Goal: Task Accomplishment & Management: Use online tool/utility

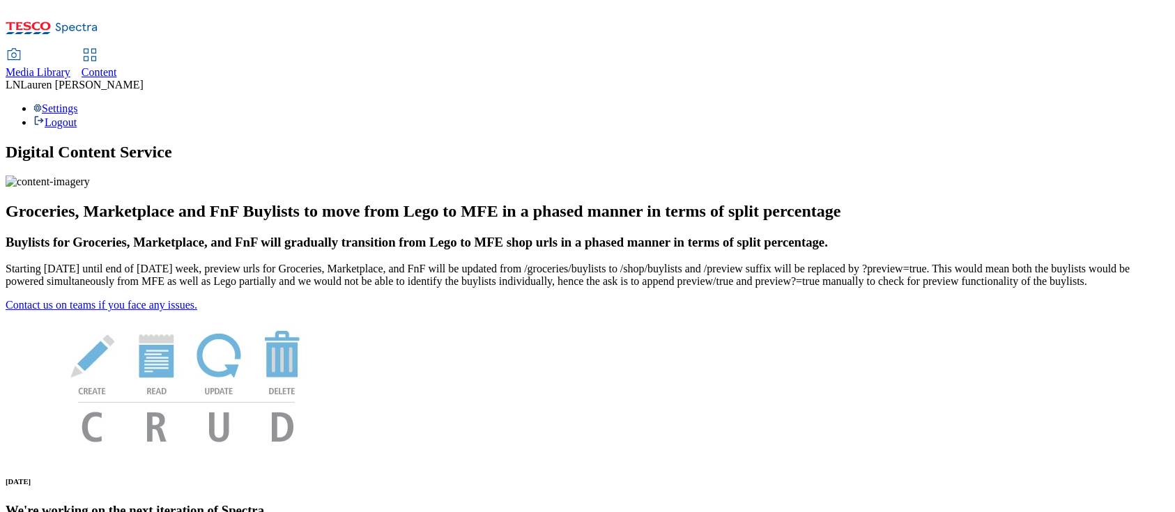
click at [117, 66] on div "Content" at bounding box center [100, 72] width 36 height 13
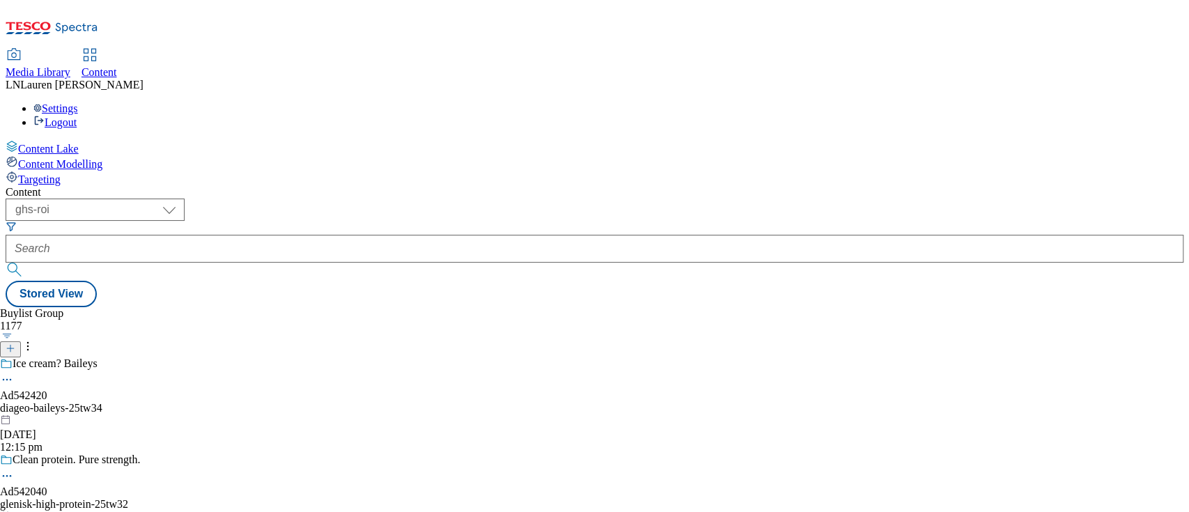
click at [229, 186] on div "Content ( optional ) ghs-roi ghs-uk ghs-roi [PERSON_NAME] View Buylist Group 11…" at bounding box center [595, 246] width 1178 height 121
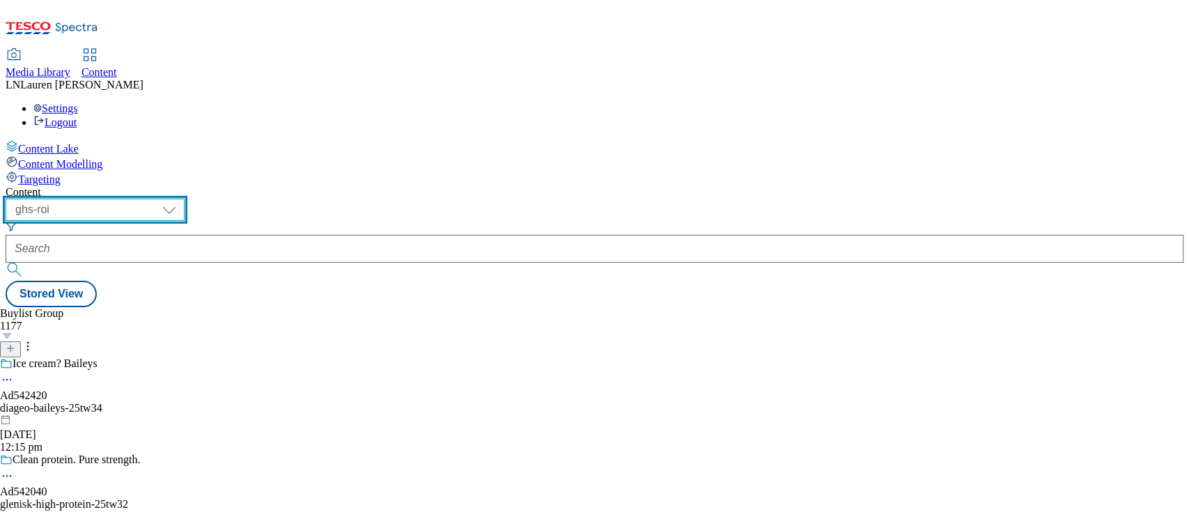
click at [185, 199] on select "ghs-roi ghs-[GEOGRAPHIC_DATA]" at bounding box center [95, 210] width 179 height 22
select select "ghs-[GEOGRAPHIC_DATA]"
click at [181, 199] on select "ghs-roi ghs-[GEOGRAPHIC_DATA]" at bounding box center [95, 210] width 179 height 22
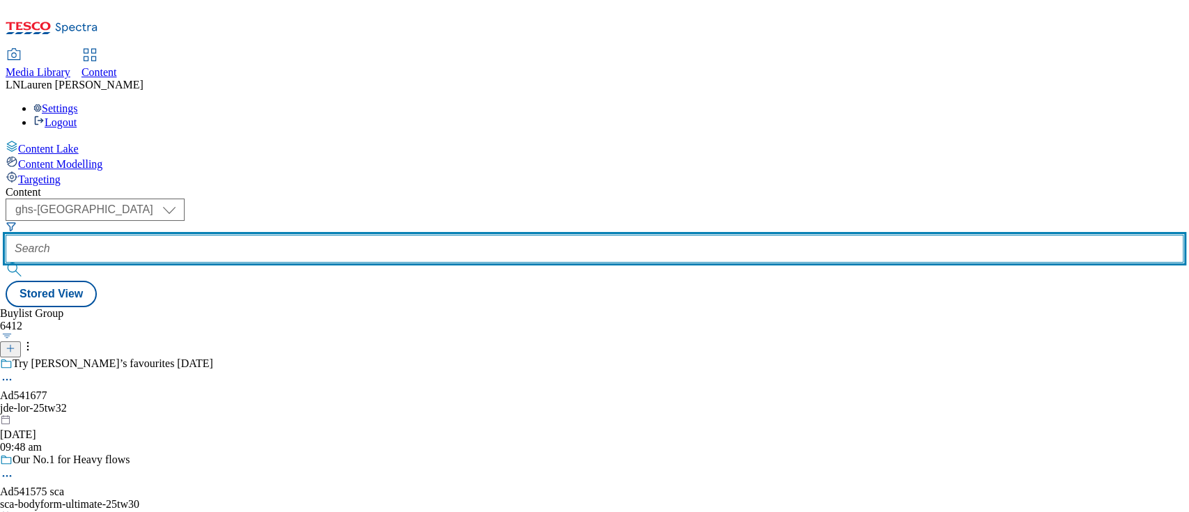
click at [357, 235] on input "text" at bounding box center [595, 249] width 1178 height 28
paste input "541815"
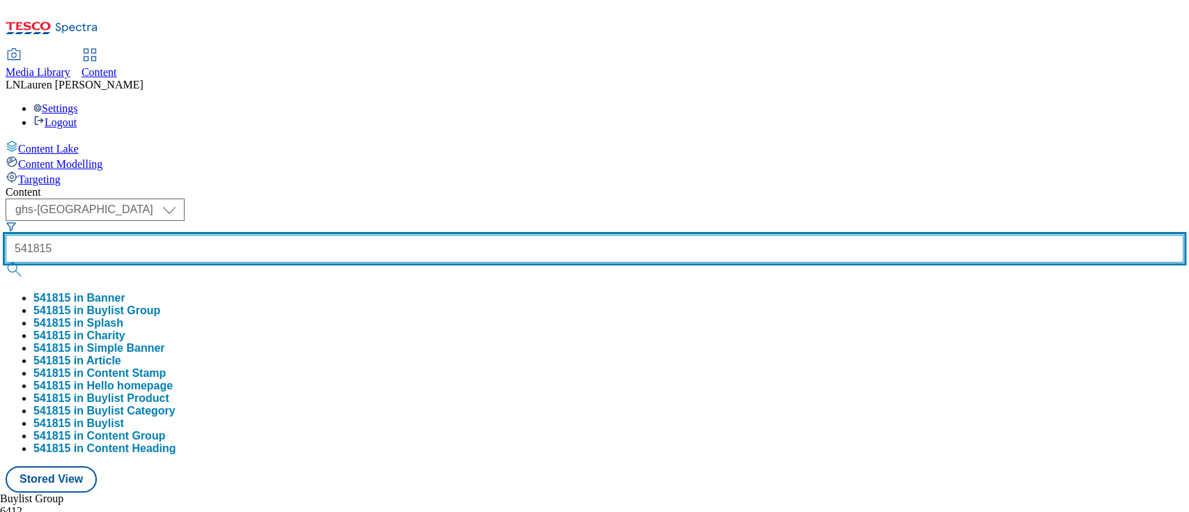
type input "541815"
click at [6, 263] on button "submit" at bounding box center [16, 270] width 20 height 14
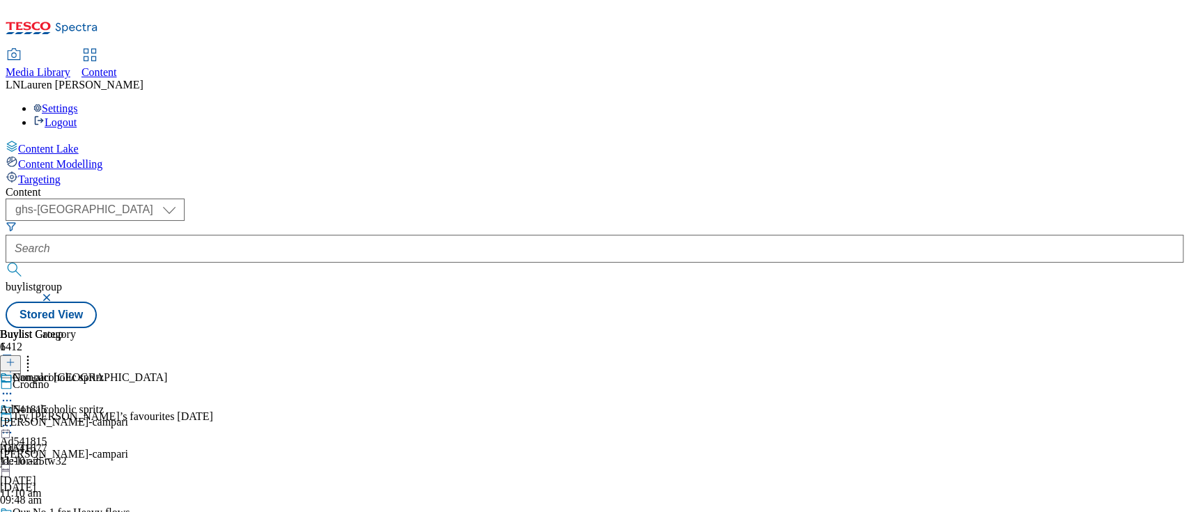
click at [167, 416] on div "[PERSON_NAME]-campari" at bounding box center [83, 422] width 167 height 13
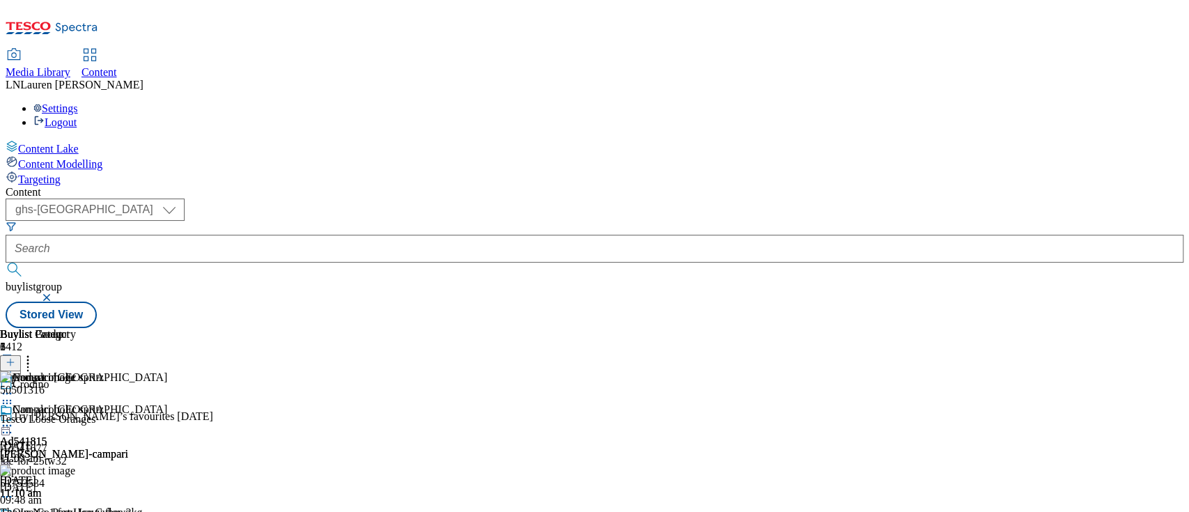
scroll to position [0, 47]
click at [14, 419] on icon at bounding box center [7, 426] width 14 height 14
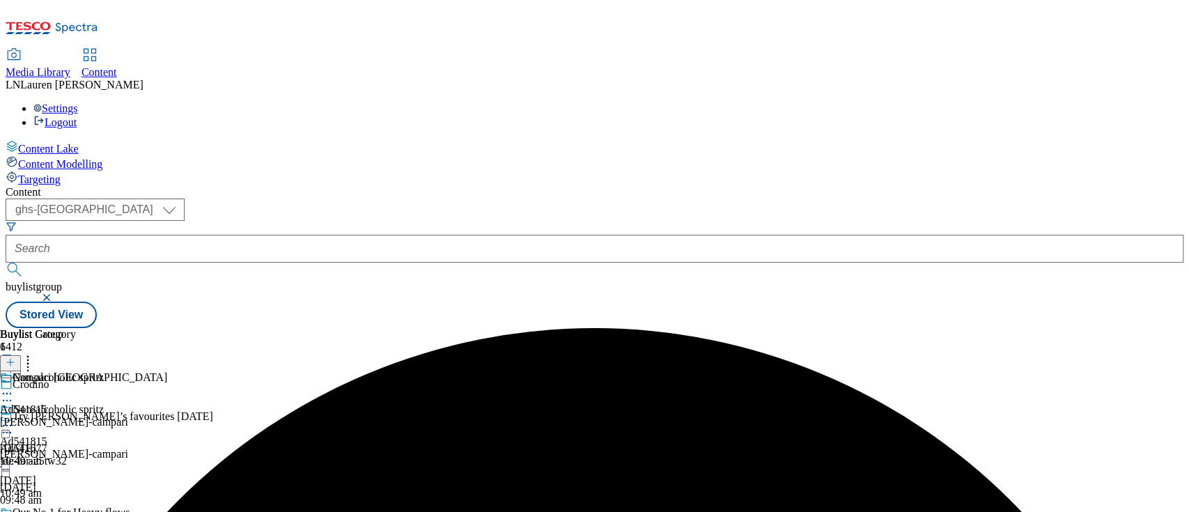
click at [14, 419] on icon at bounding box center [7, 426] width 14 height 14
click at [82, 511] on button "Preview" at bounding box center [55, 519] width 54 height 16
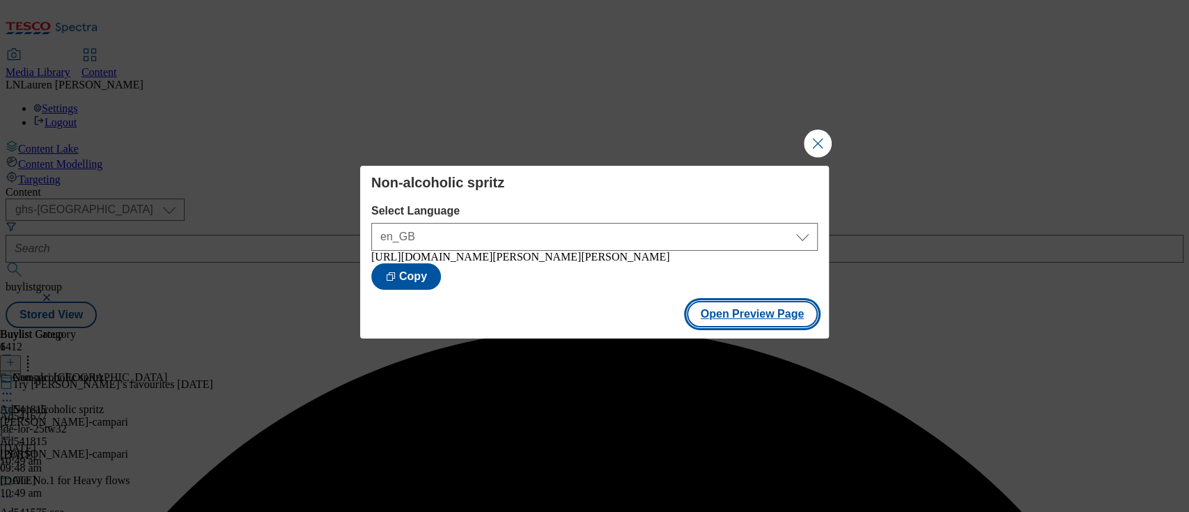
click at [741, 319] on button "Open Preview Page" at bounding box center [753, 314] width 132 height 26
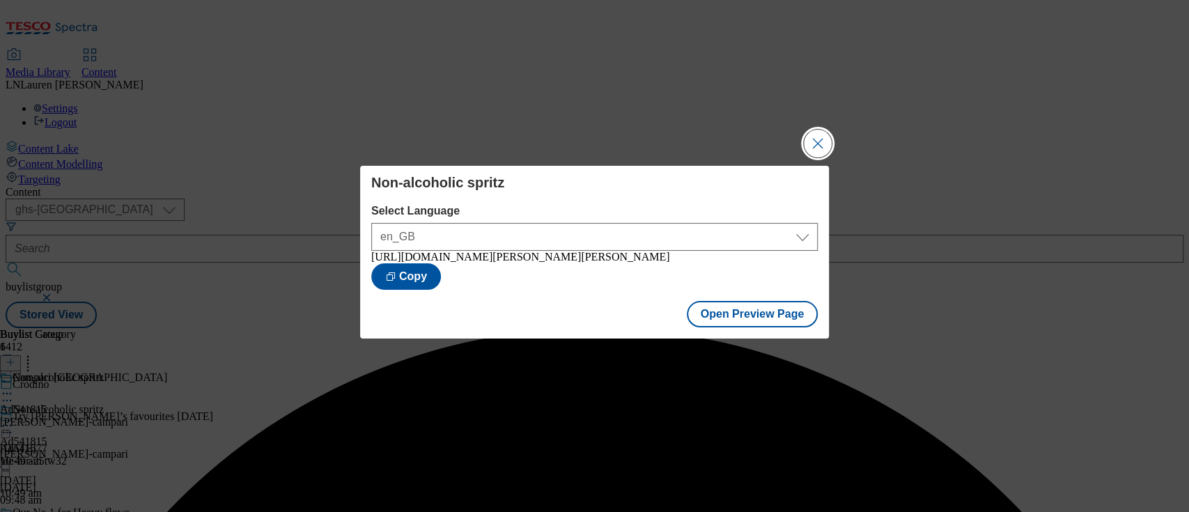
click at [819, 139] on button "Close Modal" at bounding box center [818, 144] width 28 height 28
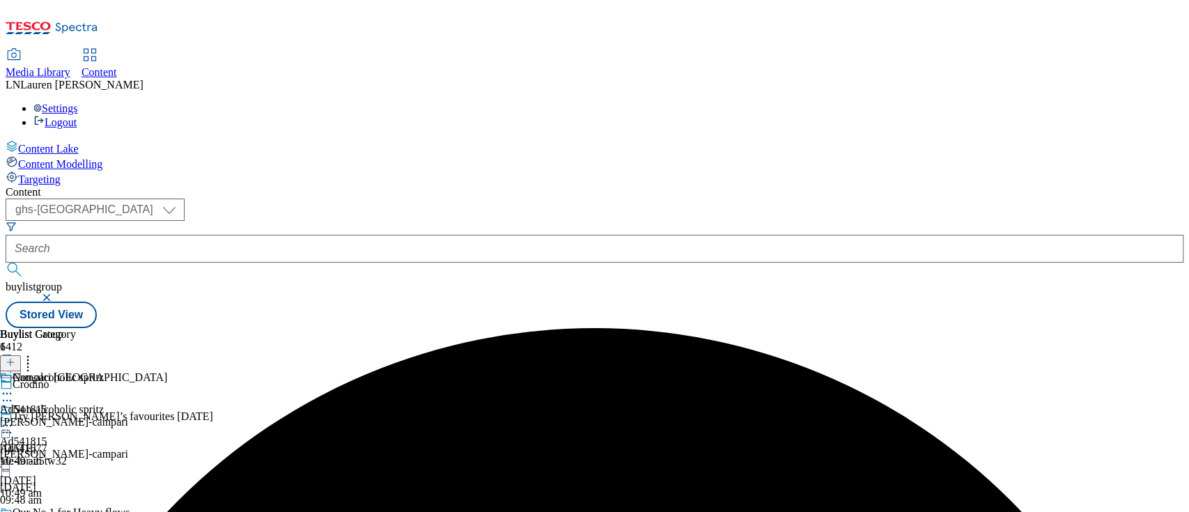
click at [14, 419] on icon at bounding box center [7, 426] width 14 height 14
click at [167, 416] on div "[PERSON_NAME]-campari" at bounding box center [83, 422] width 167 height 13
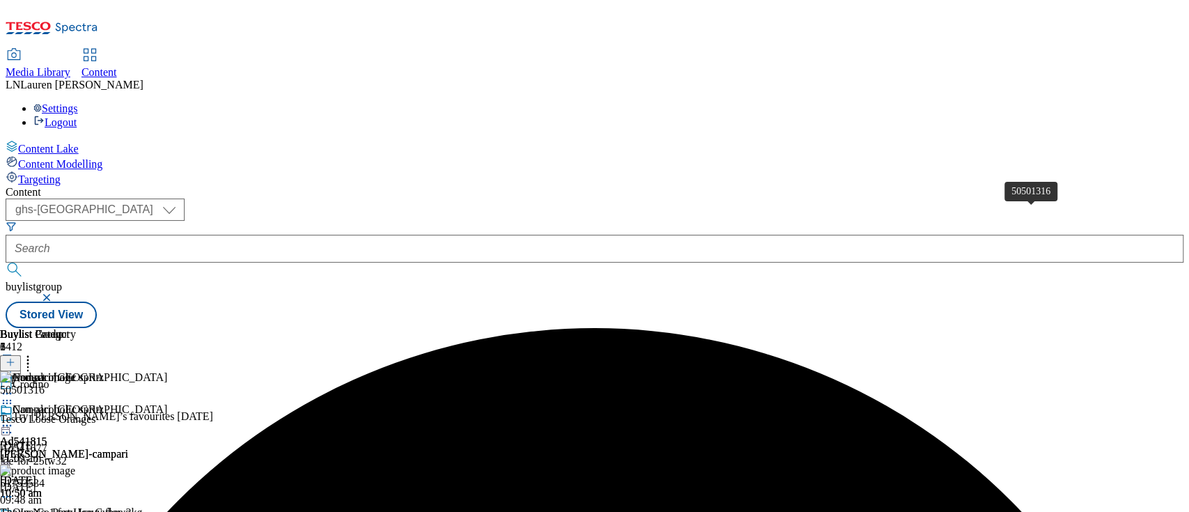
scroll to position [0, 47]
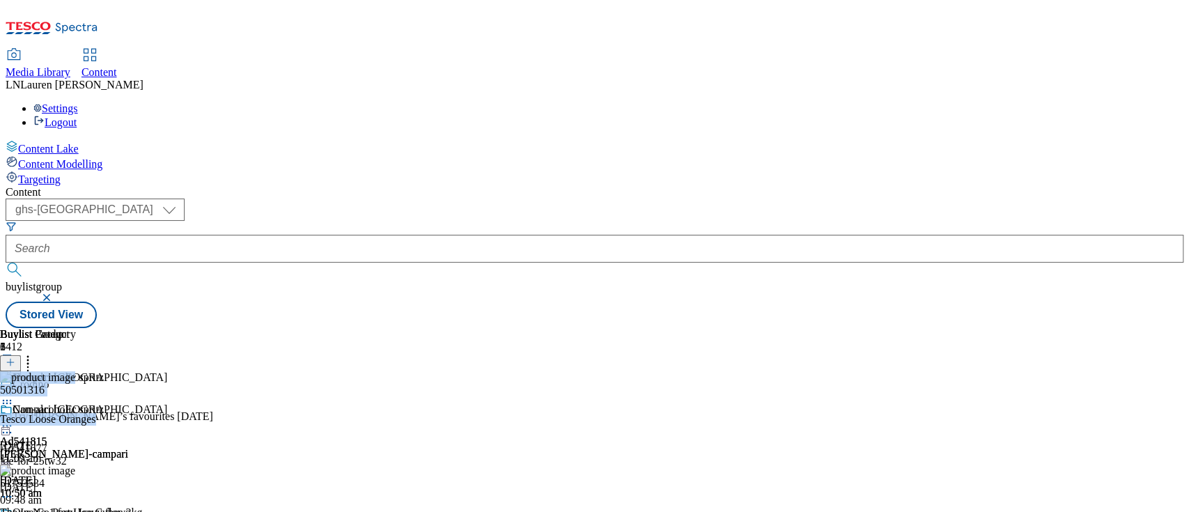
drag, startPoint x: 1188, startPoint y: 145, endPoint x: 1188, endPoint y: 242, distance: 97.5
click at [1184, 242] on div "Content Lake Content Modelling Targeting Content ( optional ) ghs-roi ghs-[GEOG…" at bounding box center [595, 234] width 1178 height 188
click at [932, 199] on div "( optional ) ghs-roi ghs-[GEOGRAPHIC_DATA] ghs-uk buylistgroup Stored View" at bounding box center [595, 264] width 1178 height 130
click at [184, 371] on div "50501316 Tesco Loose Oranges [DATE] 11:09 am" at bounding box center [92, 417] width 184 height 93
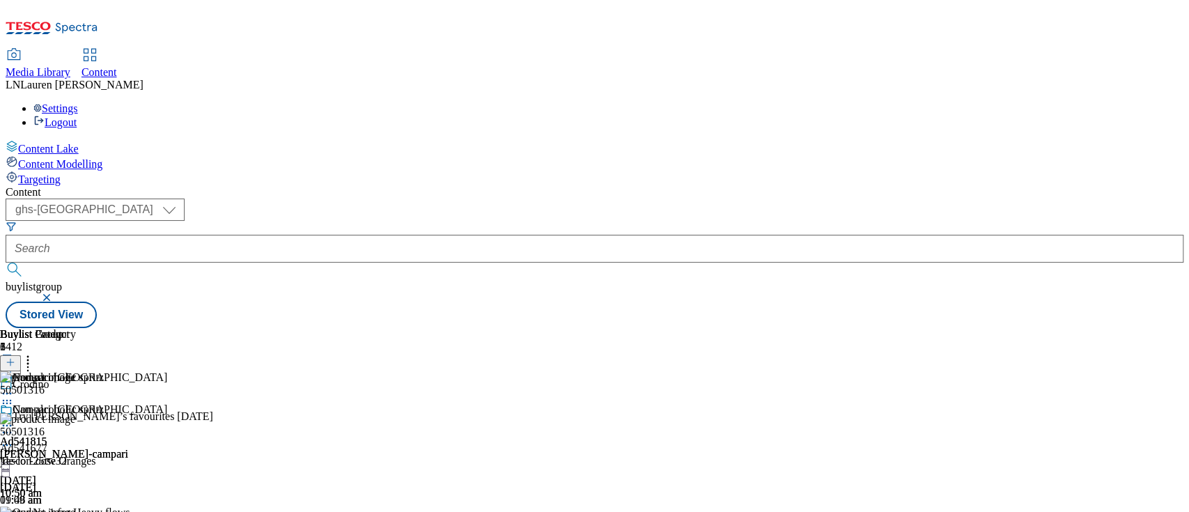
click at [14, 438] on icon at bounding box center [7, 445] width 14 height 14
click at [65, 466] on button "Edit" at bounding box center [46, 474] width 37 height 16
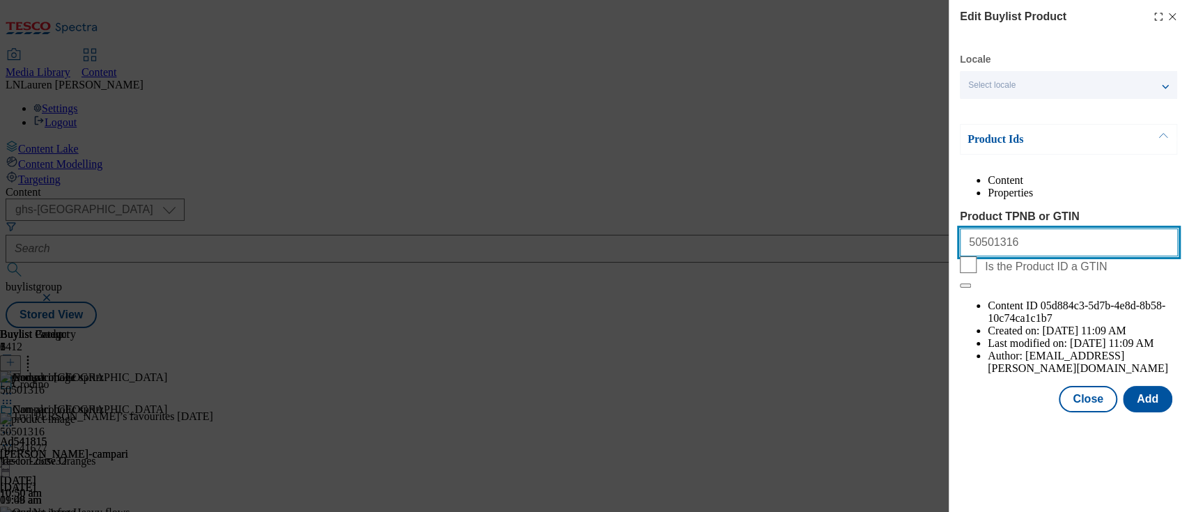
drag, startPoint x: 1026, startPoint y: 261, endPoint x: 895, endPoint y: 258, distance: 131.0
click at [895, 258] on div "Edit Buylist Product Locale Select locale English Welsh Product Ids Content Pro…" at bounding box center [594, 256] width 1189 height 512
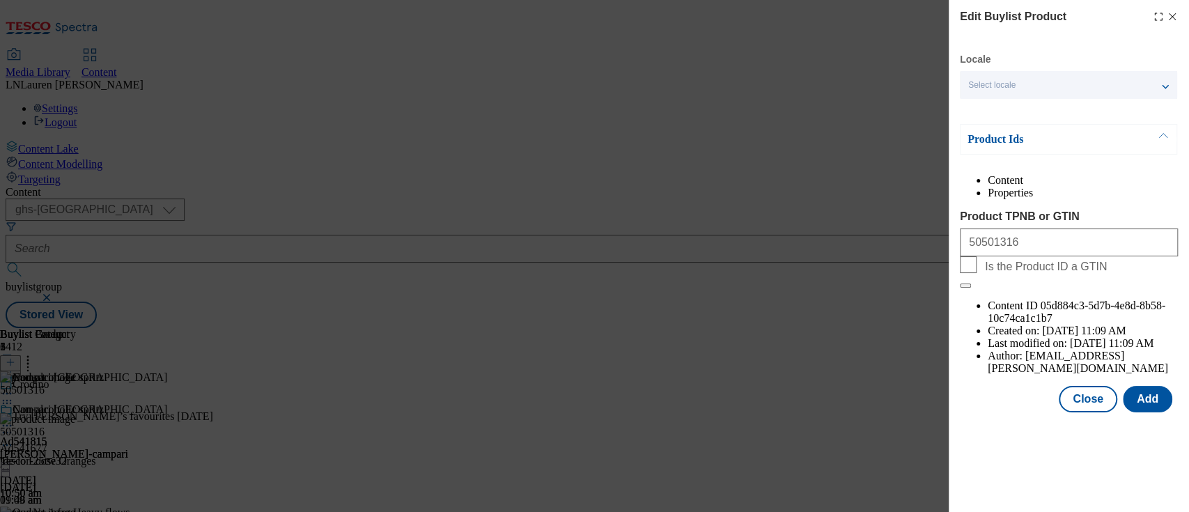
click at [895, 258] on div "Edit Buylist Product Locale Select locale English Welsh Product Ids Content Pro…" at bounding box center [594, 256] width 1189 height 512
click at [1168, 17] on icon "Modal" at bounding box center [1172, 16] width 11 height 11
